Goal: Task Accomplishment & Management: Complete application form

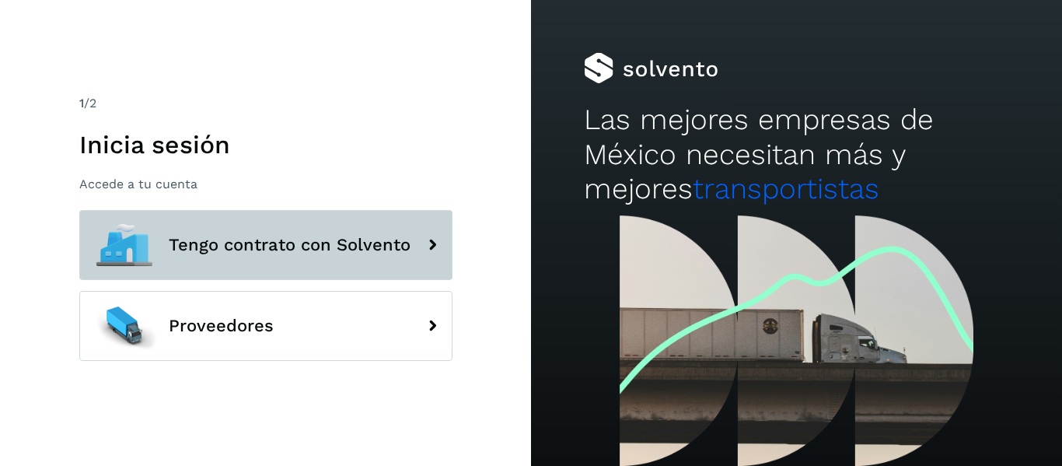
click at [320, 247] on span "Tengo contrato con Solvento" at bounding box center [290, 244] width 242 height 19
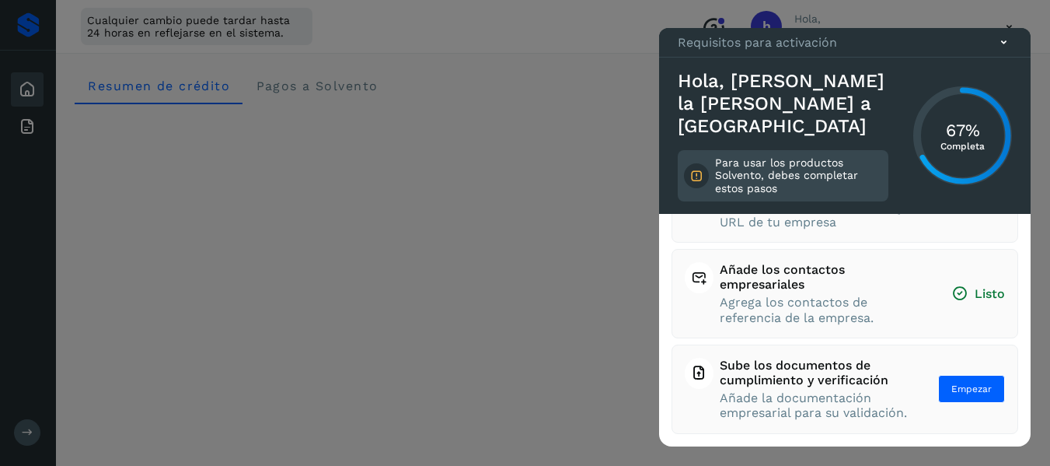
scroll to position [247, 0]
click at [954, 382] on span "Empezar" at bounding box center [971, 389] width 40 height 14
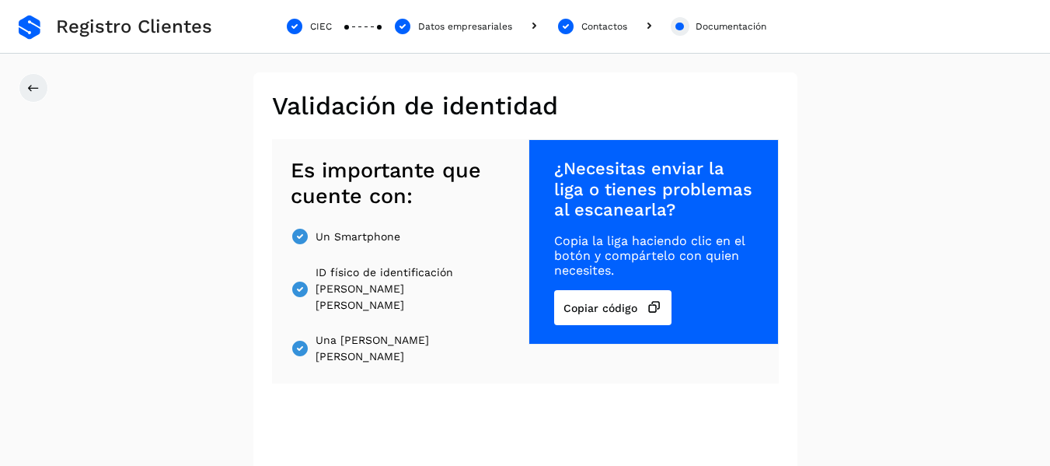
click at [717, 30] on div "Documentación" at bounding box center [731, 26] width 71 height 14
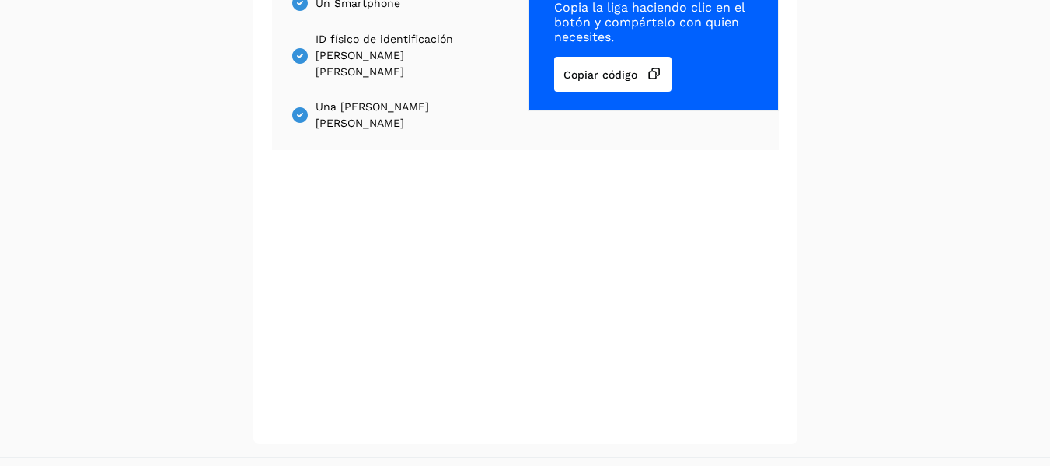
scroll to position [281, 0]
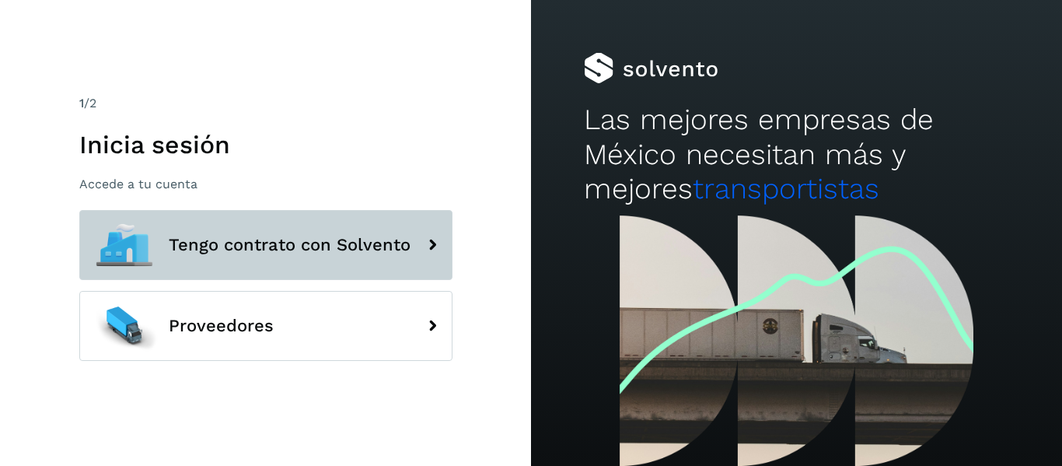
click at [364, 250] on span "Tengo contrato con Solvento" at bounding box center [290, 244] width 242 height 19
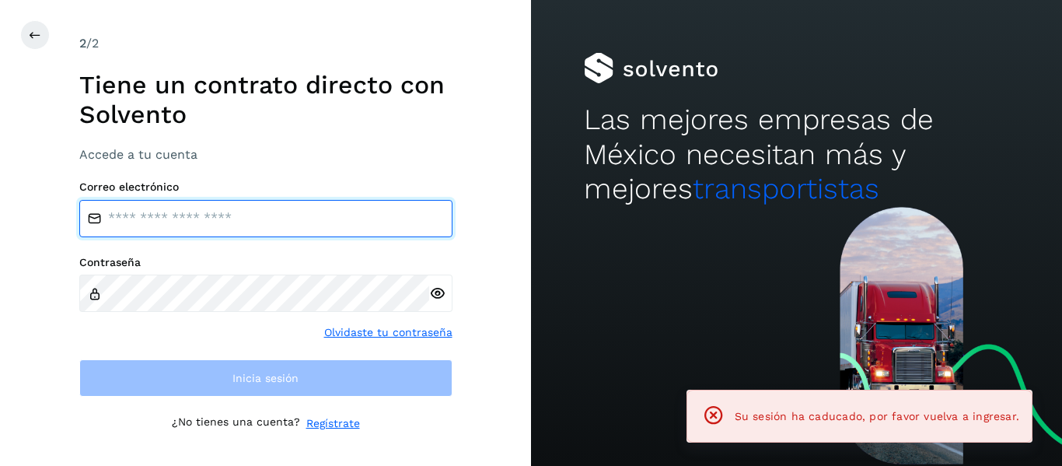
type input "**********"
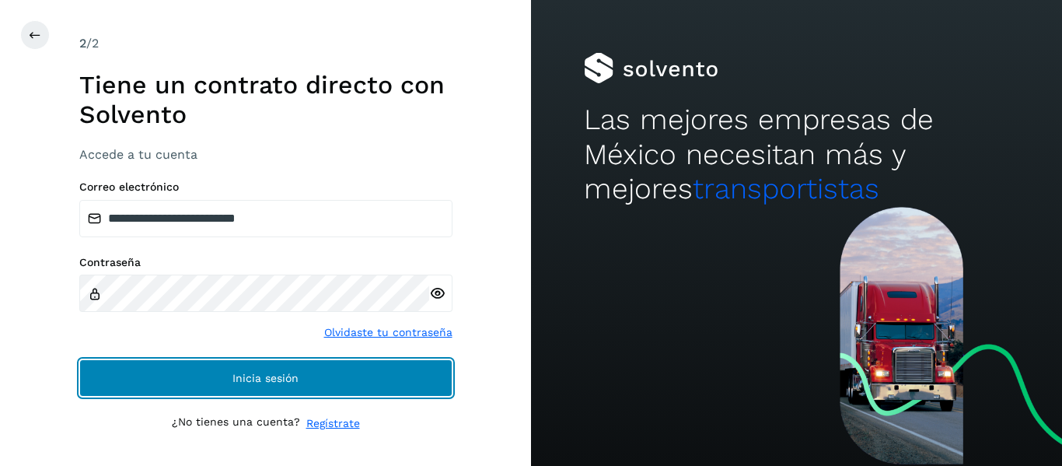
click at [246, 378] on span "Inicia sesión" at bounding box center [265, 377] width 66 height 11
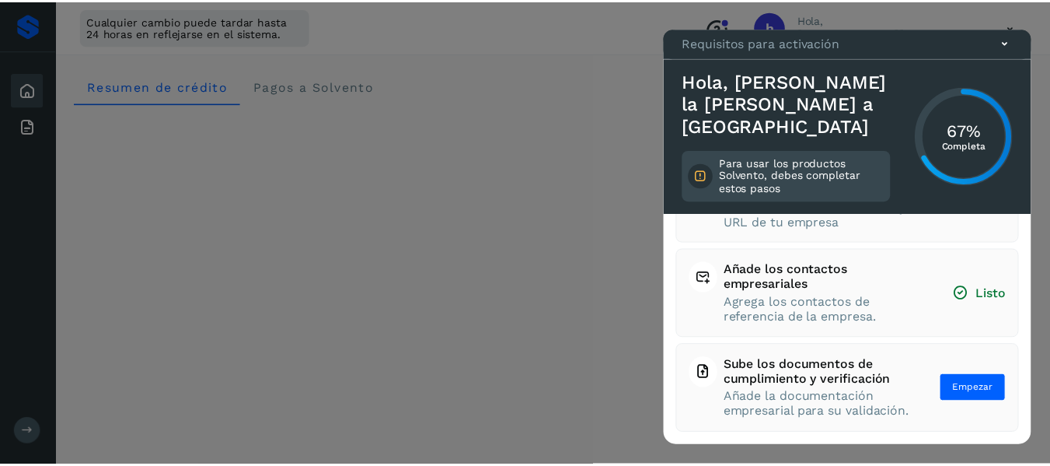
scroll to position [247, 0]
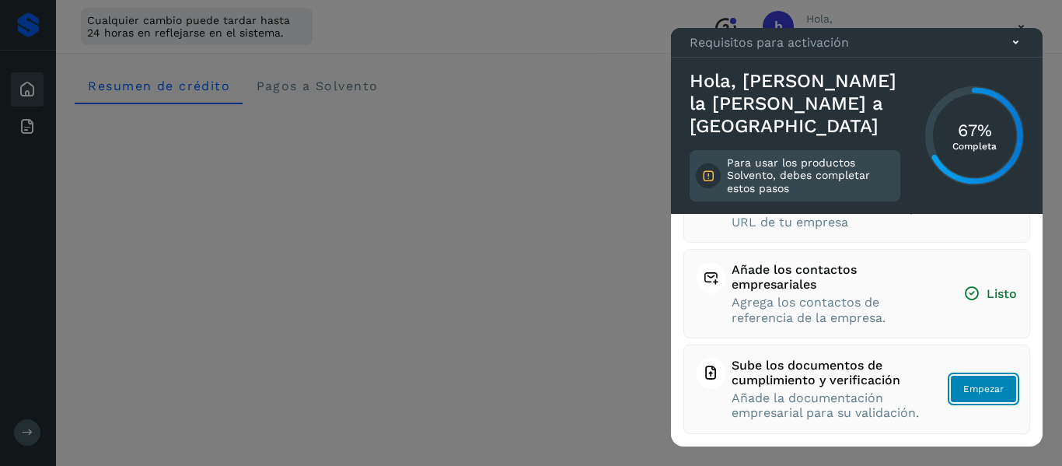
click at [982, 382] on span "Empezar" at bounding box center [983, 389] width 40 height 14
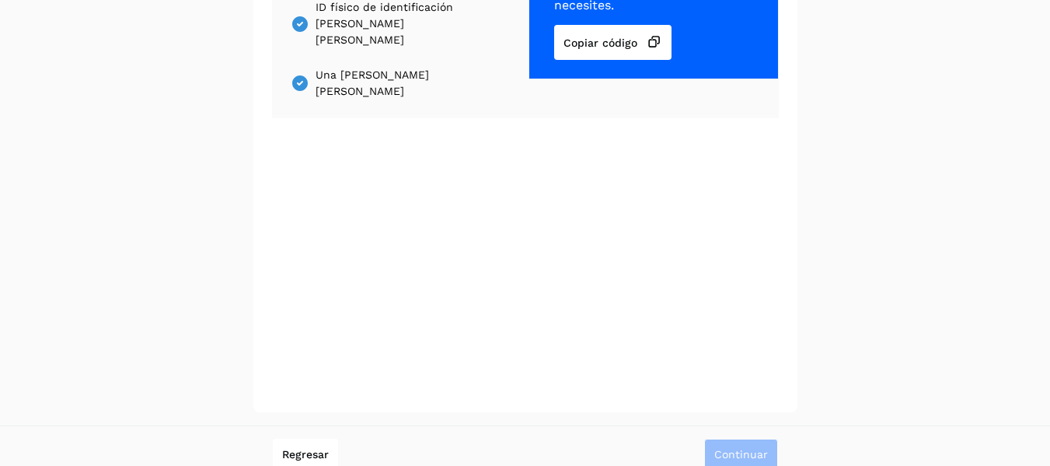
scroll to position [281, 0]
